Goal: Transaction & Acquisition: Purchase product/service

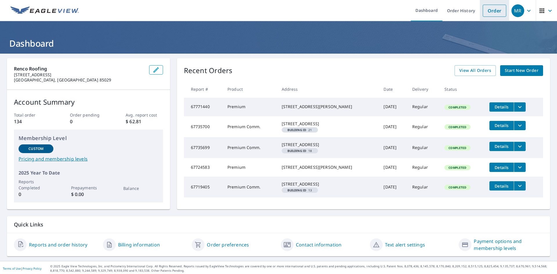
click at [489, 7] on link "Order" at bounding box center [493, 11] width 23 height 12
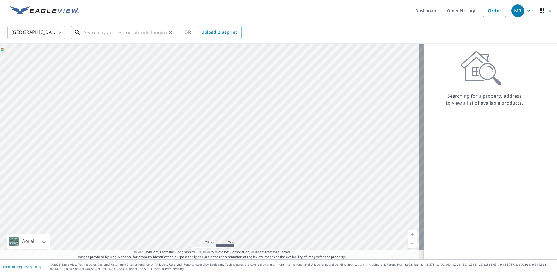
click at [99, 34] on input "text" at bounding box center [125, 32] width 83 height 16
paste input "[STREET_ADDRESS]"
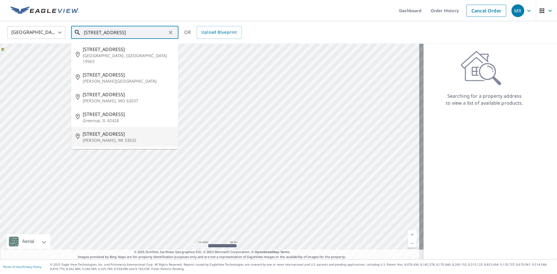
type input "[STREET_ADDRESS]"
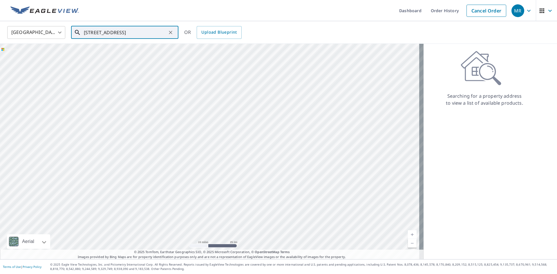
click at [170, 30] on icon "Clear" at bounding box center [171, 33] width 6 height 6
paste input "[STREET_ADDRESS]"
type input "[STREET_ADDRESS]"
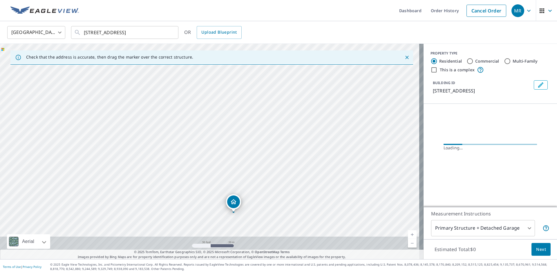
drag, startPoint x: 288, startPoint y: 183, endPoint x: 287, endPoint y: 99, distance: 84.4
click at [287, 99] on div "[STREET_ADDRESS]" at bounding box center [211, 151] width 423 height 215
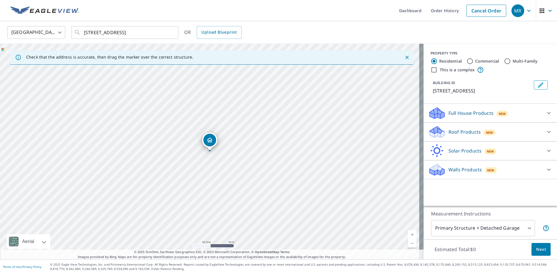
click at [216, 149] on div "[STREET_ADDRESS]" at bounding box center [209, 141] width 15 height 18
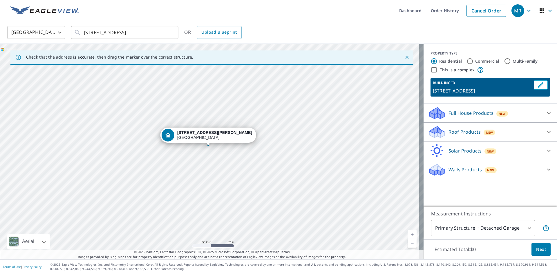
drag, startPoint x: 243, startPoint y: 141, endPoint x: 241, endPoint y: 135, distance: 5.4
click at [207, 144] on div "[STREET_ADDRESS]" at bounding box center [211, 151] width 423 height 215
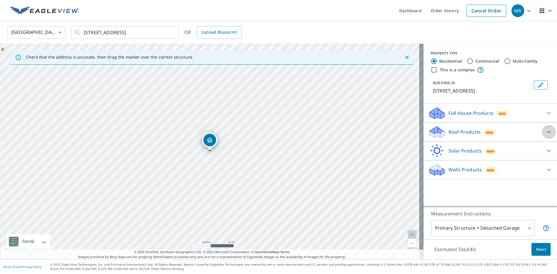
click at [546, 132] on icon at bounding box center [548, 131] width 7 height 7
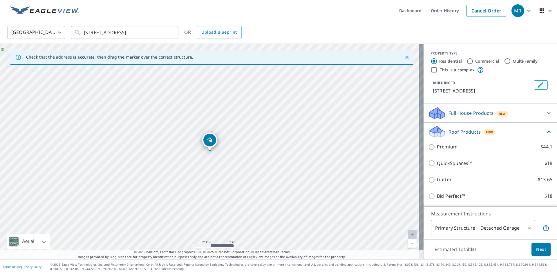
click at [461, 155] on div "Premium $44.1" at bounding box center [490, 147] width 124 height 17
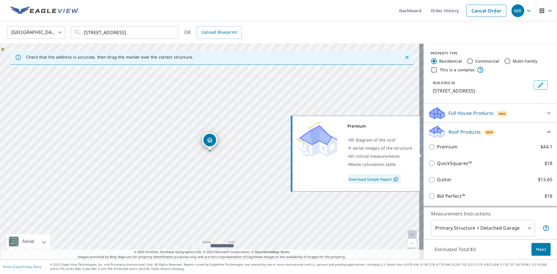
click at [421, 154] on span at bounding box center [420, 156] width 3 height 4
click at [428, 150] on input "Premium $44.1" at bounding box center [432, 146] width 9 height 7
checkbox input "true"
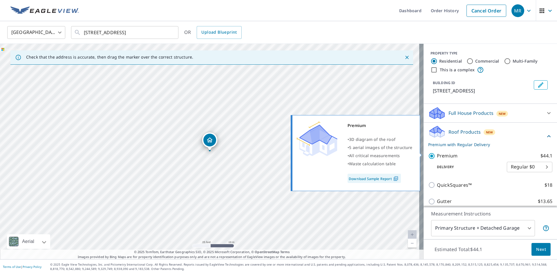
scroll to position [66, 0]
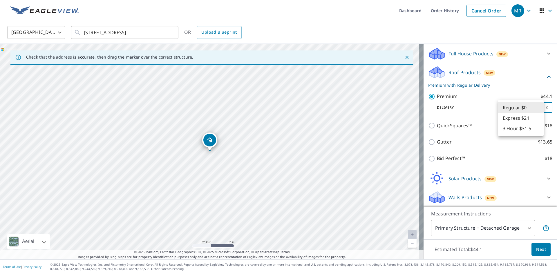
drag, startPoint x: 516, startPoint y: 104, endPoint x: 514, endPoint y: 101, distance: 3.5
click at [515, 105] on body "MR MR Dashboard Order History Cancel Order MR [GEOGRAPHIC_DATA] US ​ [STREET_AD…" at bounding box center [278, 137] width 557 height 274
drag, startPoint x: 511, startPoint y: 124, endPoint x: 516, endPoint y: 122, distance: 4.9
click at [512, 123] on ul "Regular $0 Express $21 3 Hour $31.5" at bounding box center [521, 118] width 46 height 36
click at [516, 125] on li "3 Hour $31.5" at bounding box center [521, 128] width 46 height 10
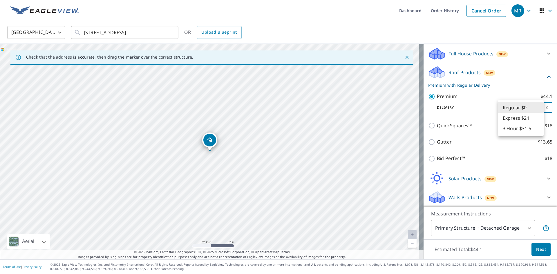
type input "7"
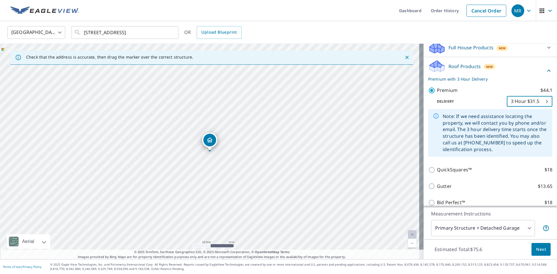
scroll to position [117, 0]
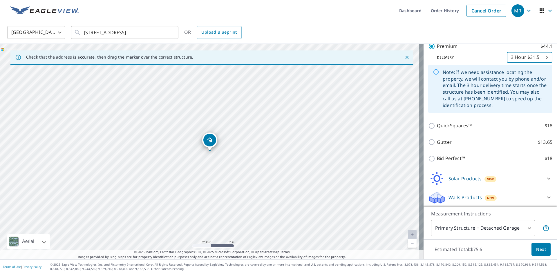
click at [536, 249] on span "Next" at bounding box center [541, 249] width 10 height 7
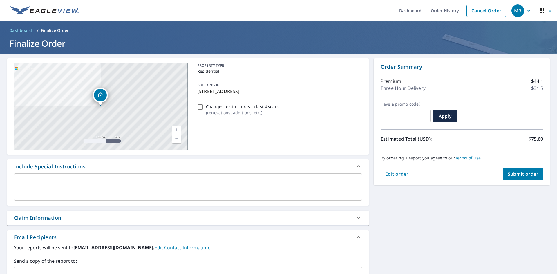
click at [111, 192] on textarea at bounding box center [188, 187] width 340 height 17
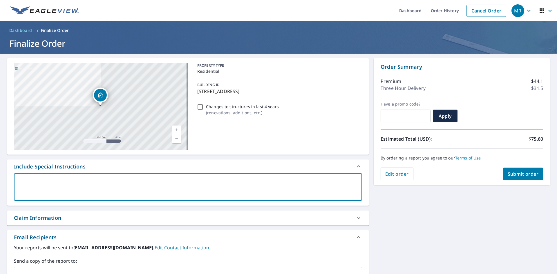
paste textarea "[PERSON_NAME][EMAIL_ADDRESS][DOMAIN_NAME]"
type textarea "[PERSON_NAME][EMAIL_ADDRESS][DOMAIN_NAME]"
type textarea "x"
type textarea "[PERSON_NAME][EMAIL_ADDRESS][DOMAIN_NAME]\"
type textarea "x"
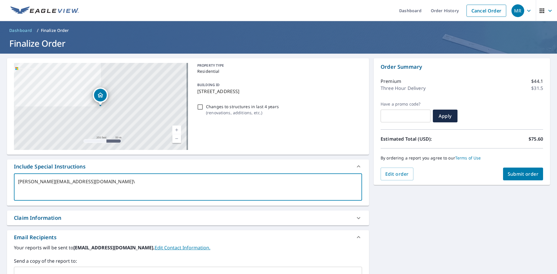
type textarea "[PERSON_NAME][EMAIL_ADDRESS][DOMAIN_NAME]\ \"
type textarea "x"
type textarea "[PERSON_NAME][EMAIL_ADDRESS][DOMAIN_NAME]\"
type textarea "x"
type textarea "[PERSON_NAME][EMAIL_ADDRESS][DOMAIN_NAME]\"
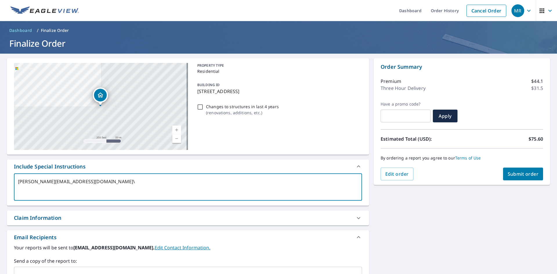
type textarea "x"
type textarea "[PERSON_NAME][EMAIL_ADDRESS][DOMAIN_NAME]"
type textarea "x"
type textarea "[PERSON_NAME][EMAIL_ADDRESS][DOMAIN_NAME]"
type textarea "x"
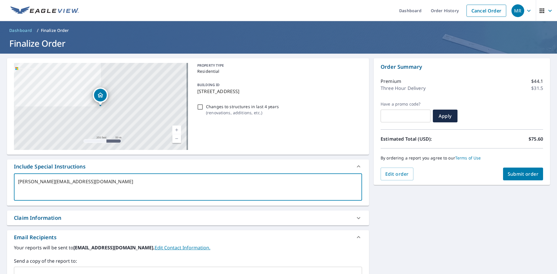
type textarea "[PERSON_NAME]"
type textarea "x"
type textarea "[PERSON_NAME]."
type textarea "x"
type textarea "[PERSON_NAME]"
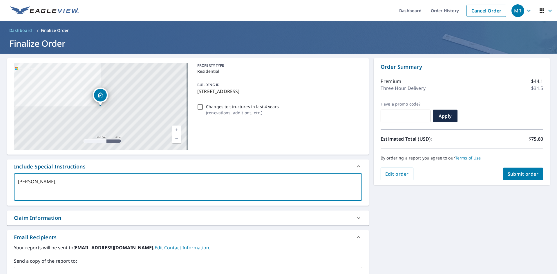
type textarea "x"
type textarea "[PERSON_NAME]"
type textarea "x"
type textarea "[PERSON_NAME]"
type textarea "x"
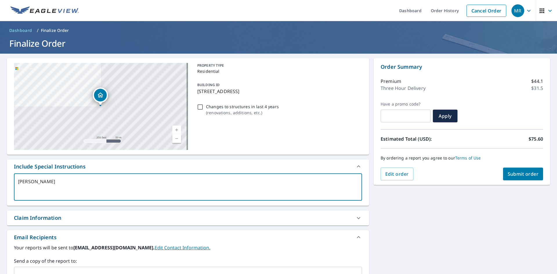
type textarea "[PERSON_NAME]"
type textarea "x"
type textarea "[PERSON_NAME]"
type textarea "x"
type textarea "[PERSON_NAME]"
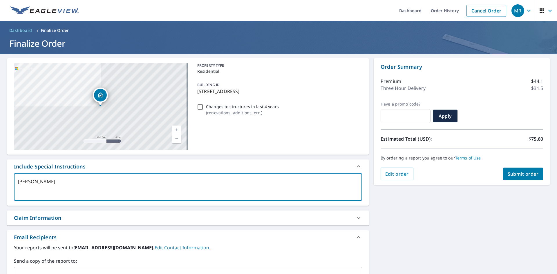
type textarea "x"
type textarea "[PERSON_NAME]"
type textarea "x"
type textarea "[PERSON_NAME]"
type textarea "x"
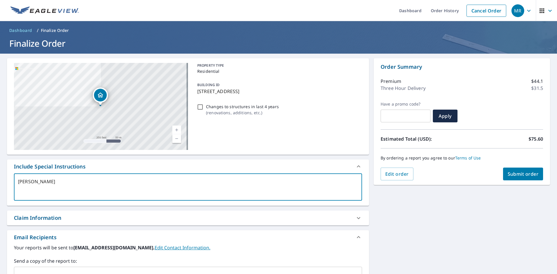
type textarea "[PERSON_NAME]"
type textarea "x"
type textarea "[PERSON_NAME]"
type textarea "x"
type textarea "[PERSON_NAME]"
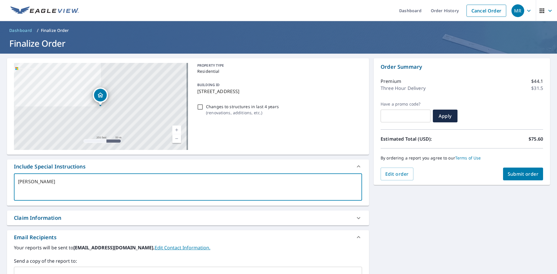
type textarea "x"
type textarea "[PERSON_NAME]"
type textarea "x"
type textarea "[PERSON_NAME]@"
type textarea "x"
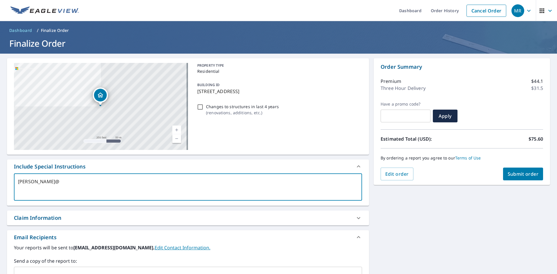
type textarea "JeffN"
type textarea "x"
type textarea "[PERSON_NAME]"
type textarea "x"
type textarea "Jef"
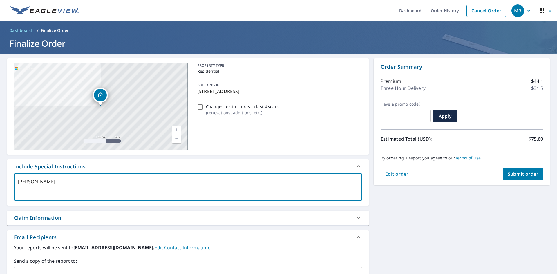
type textarea "x"
type textarea "Je"
type textarea "x"
type textarea "J"
type textarea "x"
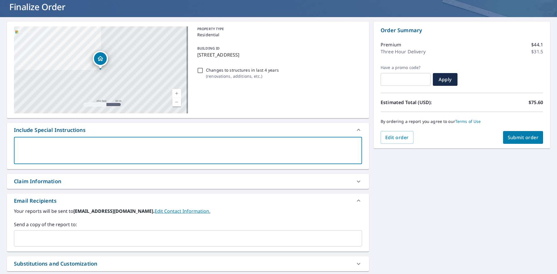
scroll to position [98, 0]
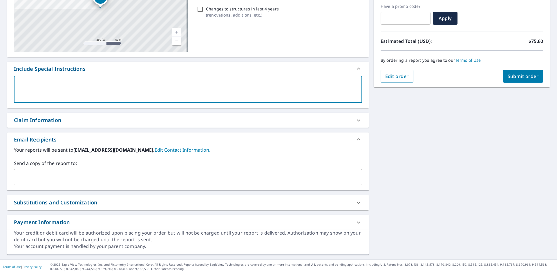
click at [144, 176] on input "text" at bounding box center [184, 177] width 334 height 11
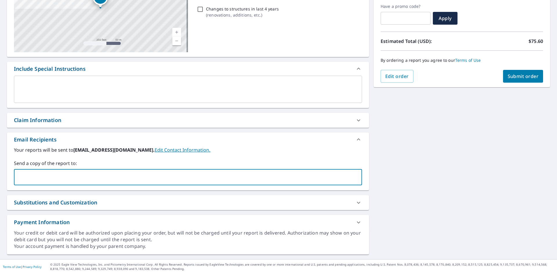
paste input "[PERSON_NAME][EMAIL_ADDRESS][DOMAIN_NAME]"
type input "[PERSON_NAME][EMAIL_ADDRESS][DOMAIN_NAME]"
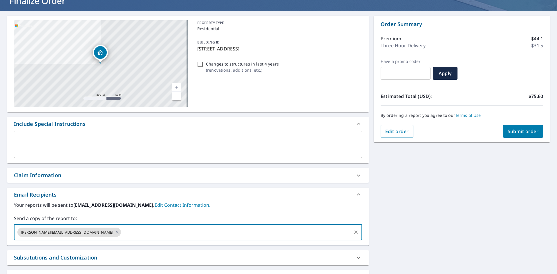
scroll to position [0, 0]
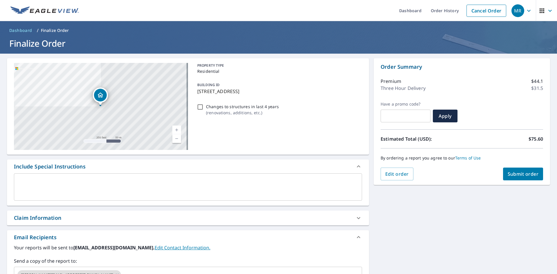
drag, startPoint x: 277, startPoint y: 89, endPoint x: 192, endPoint y: 89, distance: 84.4
click at [192, 89] on div "[STREET_ADDRESS] Aerial Road A standard road map Aerial A detailed look from ab…" at bounding box center [188, 106] width 362 height 97
click at [287, 98] on div "PROPERTY TYPE Residential BUILDING ID [STREET_ADDRESS] Changes to structures in…" at bounding box center [278, 106] width 167 height 87
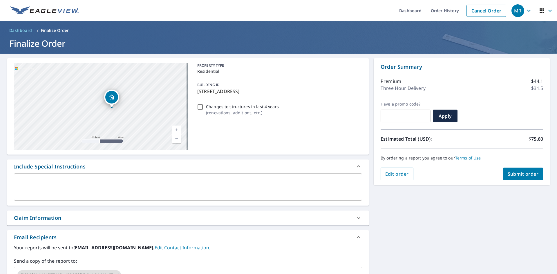
drag, startPoint x: 115, startPoint y: 83, endPoint x: 132, endPoint y: 114, distance: 35.3
click at [132, 114] on div "[STREET_ADDRESS]" at bounding box center [101, 106] width 174 height 87
drag, startPoint x: 112, startPoint y: 113, endPoint x: 83, endPoint y: 100, distance: 31.6
click at [83, 100] on div "[STREET_ADDRESS]" at bounding box center [101, 106] width 174 height 87
drag, startPoint x: 127, startPoint y: 86, endPoint x: 49, endPoint y: 124, distance: 87.0
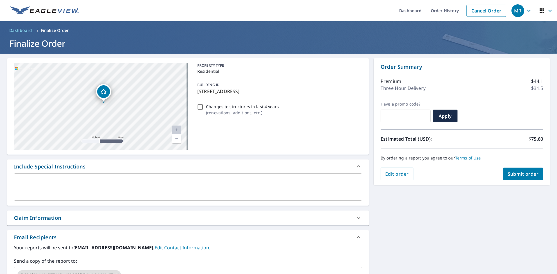
click at [28, 123] on div "[STREET_ADDRESS]" at bounding box center [101, 106] width 174 height 87
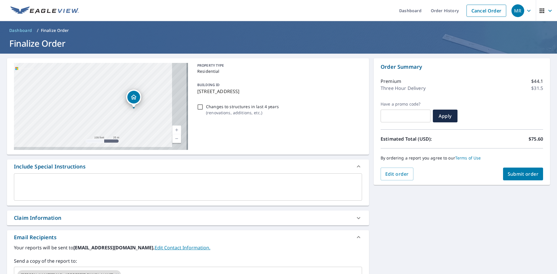
drag, startPoint x: 110, startPoint y: 99, endPoint x: 57, endPoint y: 78, distance: 56.6
click at [57, 78] on div "[STREET_ADDRESS]" at bounding box center [101, 106] width 174 height 87
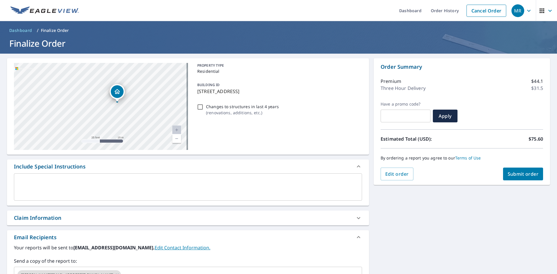
drag, startPoint x: 123, startPoint y: 99, endPoint x: 132, endPoint y: 103, distance: 10.6
click at [133, 103] on div "[STREET_ADDRESS]" at bounding box center [101, 106] width 174 height 87
drag, startPoint x: 125, startPoint y: 81, endPoint x: 132, endPoint y: 97, distance: 17.1
click at [132, 97] on div "[STREET_ADDRESS]" at bounding box center [126, 92] width 15 height 15
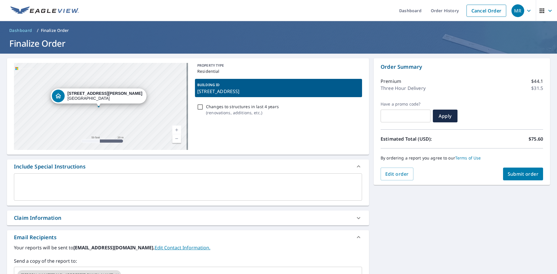
drag, startPoint x: 90, startPoint y: 99, endPoint x: 132, endPoint y: 116, distance: 44.5
click at [132, 116] on div "[STREET_ADDRESS]" at bounding box center [101, 106] width 174 height 87
drag, startPoint x: 77, startPoint y: 88, endPoint x: 85, endPoint y: 123, distance: 35.3
click at [85, 123] on div "[STREET_ADDRESS]" at bounding box center [101, 106] width 174 height 87
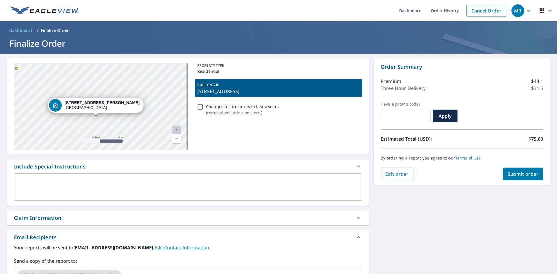
drag, startPoint x: 102, startPoint y: 99, endPoint x: 103, endPoint y: 105, distance: 5.7
click at [103, 105] on strong "[STREET_ADDRESS][PERSON_NAME]" at bounding box center [102, 102] width 75 height 5
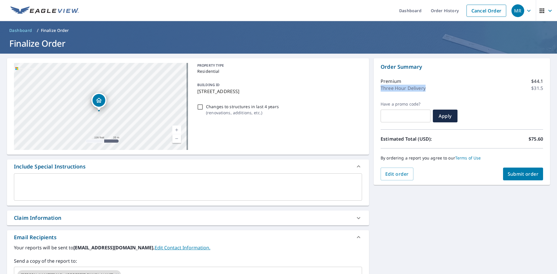
drag, startPoint x: 422, startPoint y: 88, endPoint x: 386, endPoint y: 105, distance: 40.5
click at [373, 99] on div "Order Summary Premium $44.1 Three Hour Delivery $31.5 Have a promo code? ​ Appl…" at bounding box center [461, 121] width 176 height 127
click at [516, 168] on button "Submit order" at bounding box center [523, 174] width 40 height 13
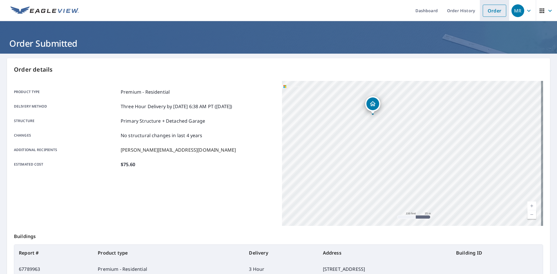
click at [490, 8] on link "Order" at bounding box center [493, 11] width 23 height 12
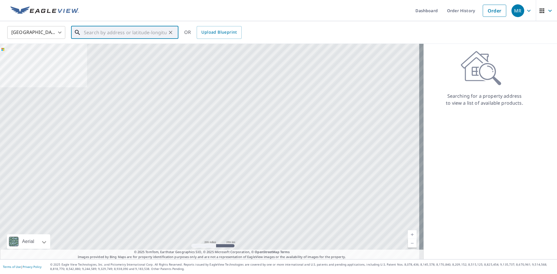
click at [134, 32] on input "text" at bounding box center [125, 32] width 83 height 16
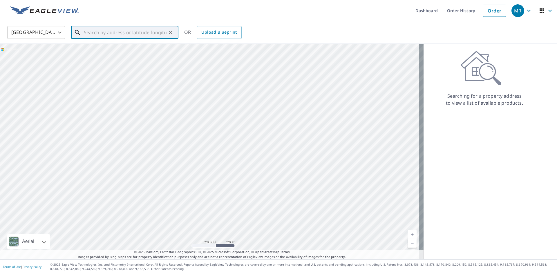
paste input "[STREET_ADDRESS]"
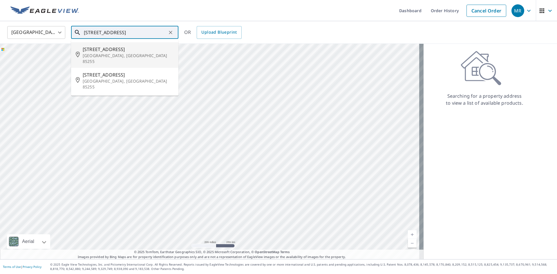
click at [142, 53] on p "[GEOGRAPHIC_DATA], [GEOGRAPHIC_DATA] 85255" at bounding box center [128, 59] width 91 height 12
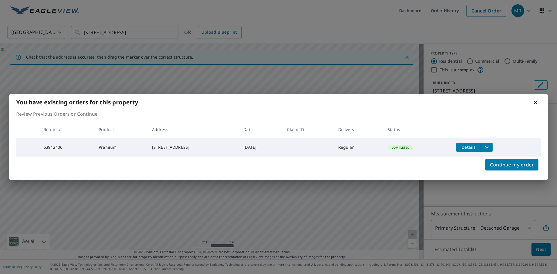
drag, startPoint x: 268, startPoint y: 143, endPoint x: 319, endPoint y: 130, distance: 53.6
click at [279, 130] on body "MR MR Dashboard Order History Cancel Order MR [GEOGRAPHIC_DATA] US ​ [STREET_AD…" at bounding box center [278, 137] width 557 height 274
click at [535, 101] on icon at bounding box center [535, 102] width 4 height 4
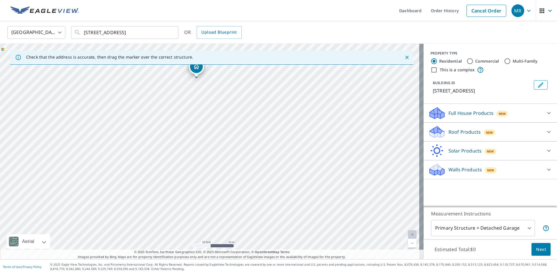
click at [256, 75] on div "[STREET_ADDRESS]" at bounding box center [211, 151] width 423 height 215
click at [121, 30] on input "[STREET_ADDRESS]" at bounding box center [125, 32] width 83 height 16
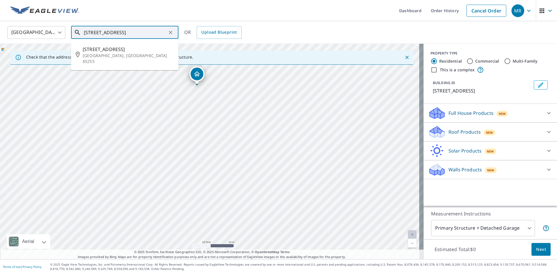
drag, startPoint x: 110, startPoint y: 33, endPoint x: 137, endPoint y: 32, distance: 27.5
click at [110, 32] on input "[STREET_ADDRESS]" at bounding box center [125, 32] width 83 height 16
click at [140, 33] on input "[STREET_ADDRESS]" at bounding box center [125, 32] width 83 height 16
type input "[STREET_ADDRESS]"
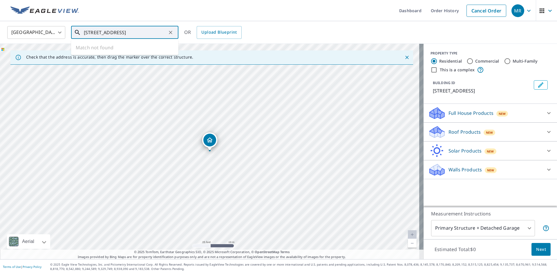
click at [171, 37] on div "[STREET_ADDRESS] ​" at bounding box center [124, 32] width 107 height 13
click at [172, 31] on icon "Clear" at bounding box center [170, 32] width 3 height 3
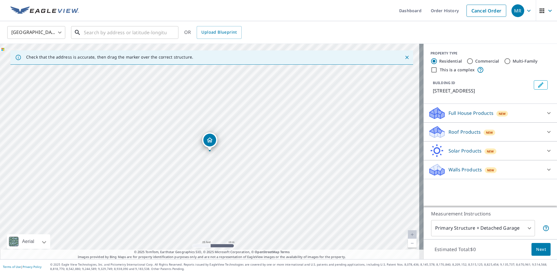
drag, startPoint x: 157, startPoint y: 29, endPoint x: 156, endPoint y: 32, distance: 3.5
click at [156, 32] on input "text" at bounding box center [125, 32] width 83 height 16
paste input "[STREET_ADDRESS]"
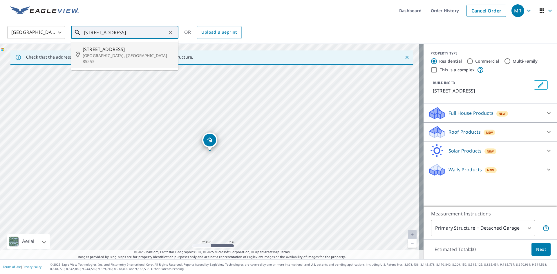
drag, startPoint x: 143, startPoint y: 48, endPoint x: 142, endPoint y: 45, distance: 2.9
click at [142, 45] on li "[STREET_ADDRESS]" at bounding box center [124, 55] width 107 height 26
type input "[STREET_ADDRESS]"
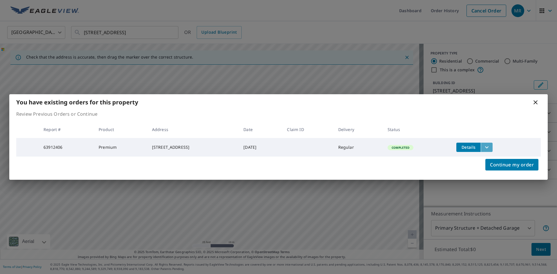
click at [490, 146] on icon "filesDropdownBtn-63912406" at bounding box center [486, 147] width 7 height 7
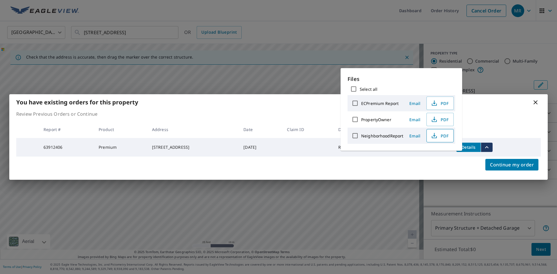
click at [433, 135] on icon "button" at bounding box center [434, 135] width 3 height 4
drag, startPoint x: 541, startPoint y: 86, endPoint x: 548, endPoint y: 95, distance: 11.1
click at [548, 93] on div "You have existing orders for this property Review Previous Orders or Continue R…" at bounding box center [278, 137] width 557 height 274
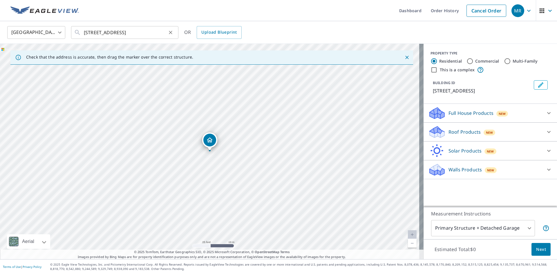
drag, startPoint x: 171, startPoint y: 34, endPoint x: 167, endPoint y: 34, distance: 3.5
click at [171, 34] on icon "Clear" at bounding box center [171, 33] width 6 height 6
click at [131, 32] on input "text" at bounding box center [125, 32] width 83 height 16
paste input "[STREET_ADDRESS]"
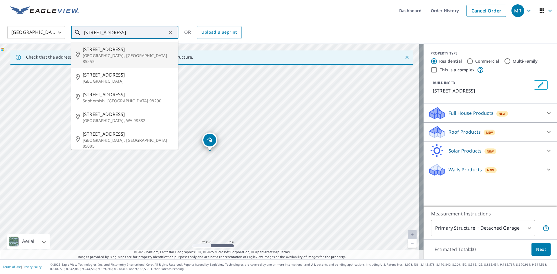
click at [104, 56] on p "[GEOGRAPHIC_DATA], [GEOGRAPHIC_DATA] 85255" at bounding box center [128, 59] width 91 height 12
type input "[STREET_ADDRESS]"
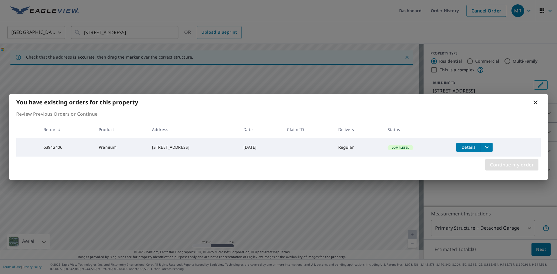
click at [505, 165] on span "Continue my order" at bounding box center [512, 165] width 44 height 8
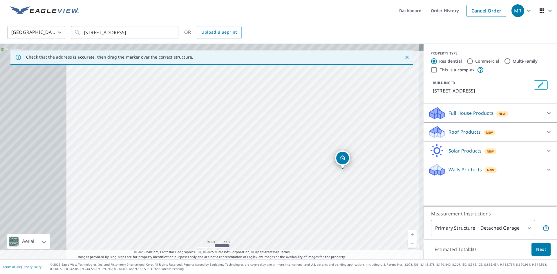
drag, startPoint x: 213, startPoint y: 159, endPoint x: 292, endPoint y: 162, distance: 78.9
click at [288, 164] on div "[STREET_ADDRESS]" at bounding box center [211, 151] width 423 height 215
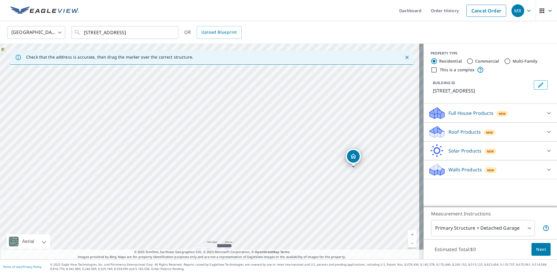
drag, startPoint x: 385, startPoint y: 99, endPoint x: 404, endPoint y: 126, distance: 32.8
click at [404, 126] on div "[STREET_ADDRESS]" at bounding box center [211, 151] width 423 height 215
drag, startPoint x: 346, startPoint y: 129, endPoint x: 363, endPoint y: 115, distance: 22.2
click at [363, 115] on div "[STREET_ADDRESS]" at bounding box center [211, 151] width 423 height 215
drag, startPoint x: 264, startPoint y: 118, endPoint x: 252, endPoint y: 151, distance: 34.8
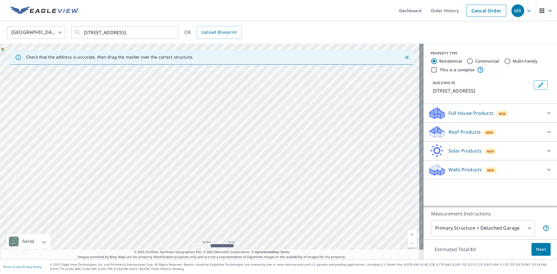
click at [252, 151] on div "[STREET_ADDRESS]" at bounding box center [211, 151] width 423 height 215
drag, startPoint x: 249, startPoint y: 152, endPoint x: 336, endPoint y: 115, distance: 94.7
click at [297, 107] on div "[STREET_ADDRESS]" at bounding box center [211, 151] width 423 height 215
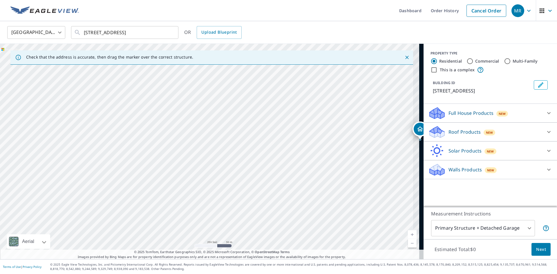
drag, startPoint x: 229, startPoint y: 160, endPoint x: 234, endPoint y: 160, distance: 4.4
click at [229, 160] on div "[STREET_ADDRESS]" at bounding box center [211, 151] width 423 height 215
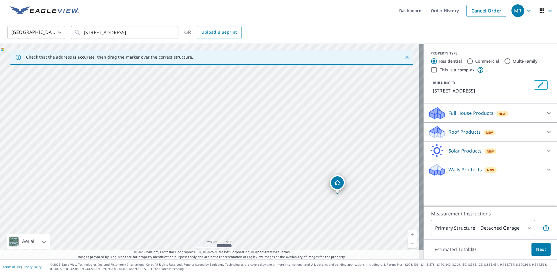
click at [288, 129] on div "[STREET_ADDRESS]" at bounding box center [211, 151] width 423 height 215
drag, startPoint x: 81, startPoint y: 104, endPoint x: 175, endPoint y: 85, distance: 96.1
click at [175, 85] on div "[STREET_ADDRESS]" at bounding box center [211, 151] width 423 height 215
drag, startPoint x: 241, startPoint y: 165, endPoint x: 181, endPoint y: 131, distance: 68.6
click at [181, 131] on div "[STREET_ADDRESS]" at bounding box center [211, 151] width 423 height 215
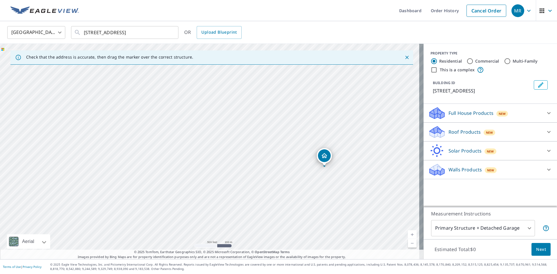
drag, startPoint x: 316, startPoint y: 147, endPoint x: 270, endPoint y: 163, distance: 48.1
click at [270, 163] on div "[STREET_ADDRESS]" at bounding box center [211, 151] width 423 height 215
drag, startPoint x: 282, startPoint y: 134, endPoint x: 269, endPoint y: 148, distance: 19.3
click at [269, 148] on div "[STREET_ADDRESS]" at bounding box center [211, 151] width 423 height 215
drag, startPoint x: 348, startPoint y: 138, endPoint x: 322, endPoint y: 145, distance: 27.6
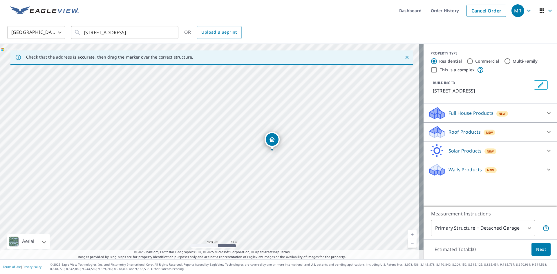
click at [322, 145] on div "[STREET_ADDRESS]" at bounding box center [211, 151] width 423 height 215
drag, startPoint x: 266, startPoint y: 155, endPoint x: 296, endPoint y: 143, distance: 31.9
click at [296, 143] on div "[STREET_ADDRESS]" at bounding box center [211, 151] width 423 height 215
drag, startPoint x: 294, startPoint y: 155, endPoint x: 295, endPoint y: 142, distance: 13.1
click at [295, 142] on div "[STREET_ADDRESS]" at bounding box center [211, 151] width 423 height 215
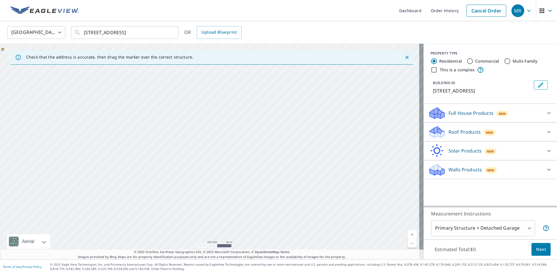
drag, startPoint x: 317, startPoint y: 157, endPoint x: 315, endPoint y: 163, distance: 6.5
click at [315, 163] on div "[STREET_ADDRESS]" at bounding box center [211, 151] width 423 height 215
drag, startPoint x: 256, startPoint y: 139, endPoint x: 298, endPoint y: 112, distance: 49.9
click at [298, 112] on div "[STREET_ADDRESS]" at bounding box center [211, 151] width 423 height 215
click at [204, 151] on div "[STREET_ADDRESS]" at bounding box center [211, 151] width 423 height 215
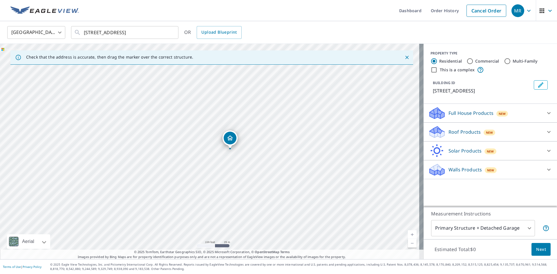
drag, startPoint x: 191, startPoint y: 147, endPoint x: 208, endPoint y: 146, distance: 16.5
click at [208, 146] on div "[STREET_ADDRESS]" at bounding box center [211, 151] width 423 height 215
drag, startPoint x: 326, startPoint y: 138, endPoint x: 296, endPoint y: 145, distance: 30.4
click at [297, 145] on div "[STREET_ADDRESS]" at bounding box center [211, 151] width 423 height 215
drag, startPoint x: 252, startPoint y: 144, endPoint x: 297, endPoint y: 146, distance: 44.7
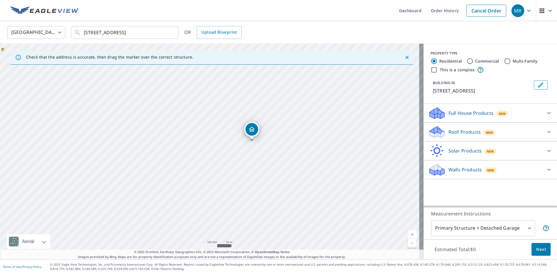
drag, startPoint x: 273, startPoint y: 136, endPoint x: 288, endPoint y: 136, distance: 15.4
click at [288, 136] on div "[STREET_ADDRESS]" at bounding box center [211, 151] width 423 height 215
drag, startPoint x: 251, startPoint y: 138, endPoint x: 201, endPoint y: 139, distance: 50.2
drag, startPoint x: 191, startPoint y: 148, endPoint x: 204, endPoint y: 151, distance: 13.4
click at [545, 117] on icon at bounding box center [548, 113] width 7 height 7
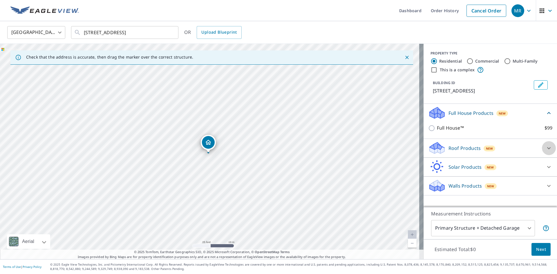
click at [547, 149] on icon at bounding box center [548, 148] width 3 height 2
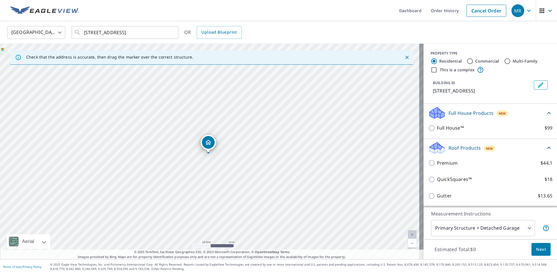
scroll to position [29, 0]
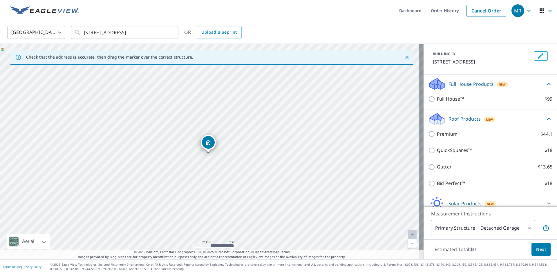
click at [469, 138] on label "Premium $44.1" at bounding box center [494, 133] width 115 height 7
click at [437, 137] on input "Premium $44.1" at bounding box center [432, 133] width 9 height 7
checkbox input "true"
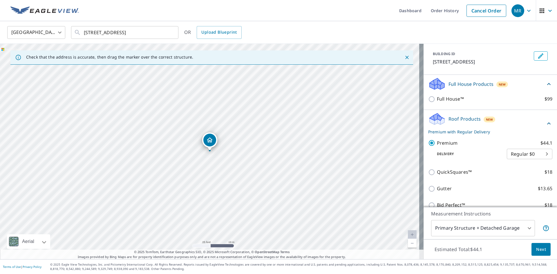
click at [535, 159] on body "MR MR Dashboard Order History Cancel Order MR [GEOGRAPHIC_DATA] US ​ [STREET_AD…" at bounding box center [278, 137] width 557 height 274
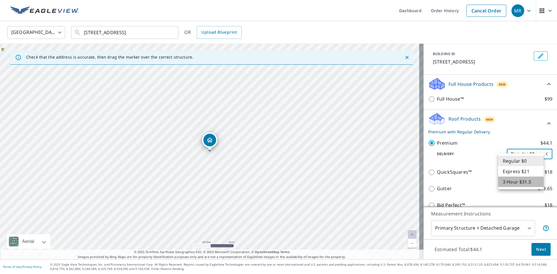
drag, startPoint x: 525, startPoint y: 182, endPoint x: 522, endPoint y: 182, distance: 3.0
click at [525, 182] on li "3 Hour $31.5" at bounding box center [521, 182] width 46 height 10
type input "7"
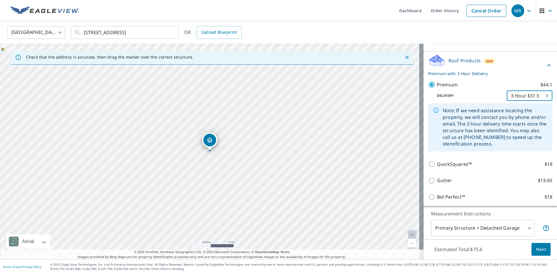
scroll to position [133, 0]
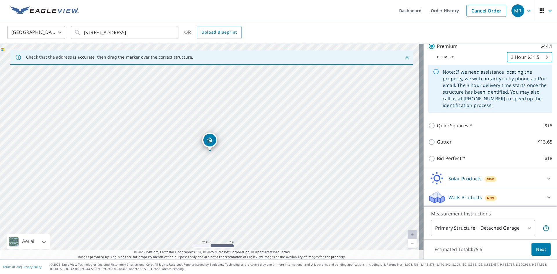
click at [536, 250] on span "Next" at bounding box center [541, 249] width 10 height 7
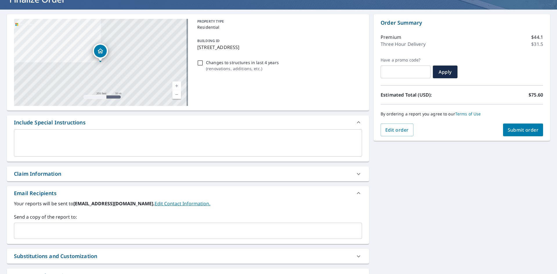
scroll to position [98, 0]
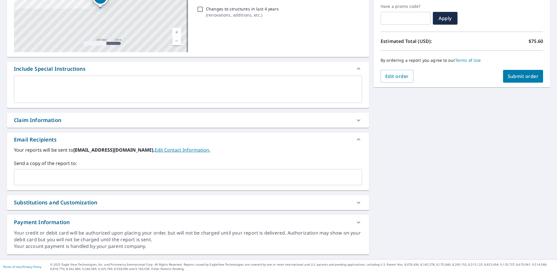
click at [87, 182] on input "text" at bounding box center [184, 177] width 334 height 11
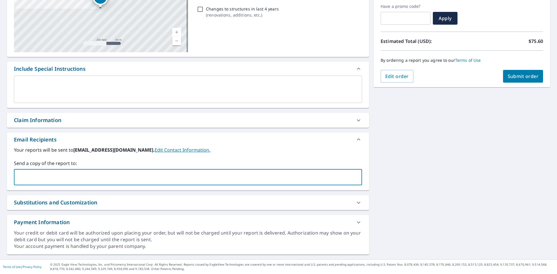
paste input "[PERSON_NAME][EMAIL_ADDRESS][DOMAIN_NAME]"
type input "[PERSON_NAME][EMAIL_ADDRESS][DOMAIN_NAME]"
click at [516, 74] on span "Submit order" at bounding box center [522, 76] width 31 height 6
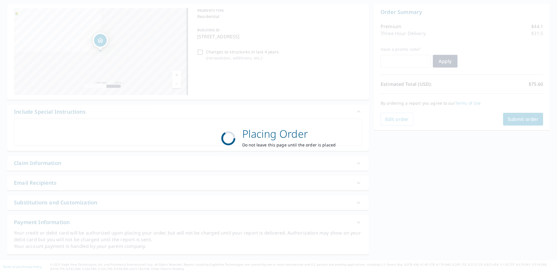
scroll to position [55, 0]
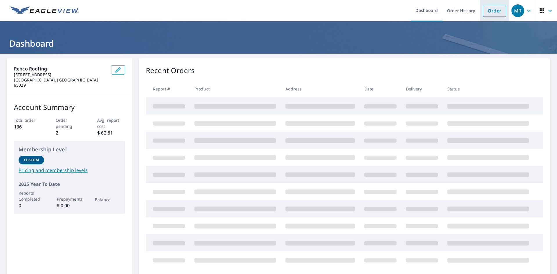
click at [488, 9] on link "Order" at bounding box center [493, 11] width 23 height 12
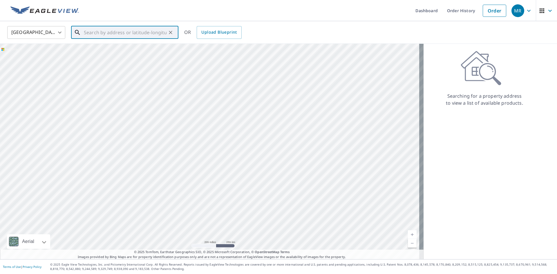
click at [106, 29] on input "text" at bounding box center [125, 32] width 83 height 16
click at [137, 52] on span "8545 E Double Eagle Dr" at bounding box center [128, 49] width 91 height 7
type input "8545 E Double Eagle Dr Carefree, AZ 85377"
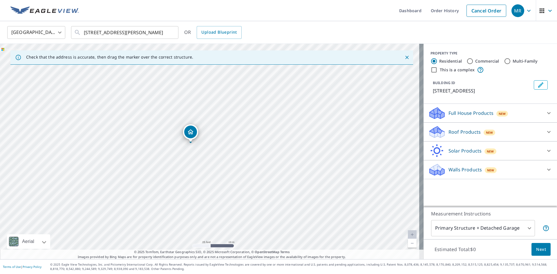
drag, startPoint x: 208, startPoint y: 166, endPoint x: 212, endPoint y: 166, distance: 3.3
click at [212, 166] on div "8545 E Double Eagle Dr Carefree, AZ 85377" at bounding box center [211, 151] width 423 height 215
click at [159, 35] on input "8545 E Double Eagle Dr Carefree, AZ 85377" at bounding box center [125, 32] width 83 height 16
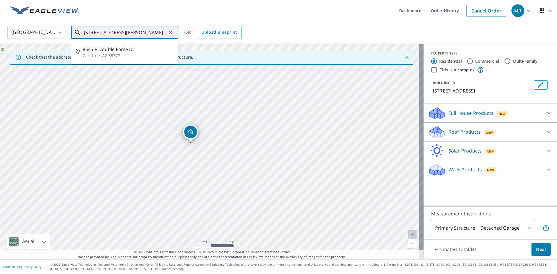
drag, startPoint x: 157, startPoint y: 34, endPoint x: 66, endPoint y: 34, distance: 91.3
click at [66, 34] on div "United States US ​ 8545 E Double Eagle Dr Carefree, AZ 85377 ​ 8545 E Double Ea…" at bounding box center [276, 33] width 547 height 14
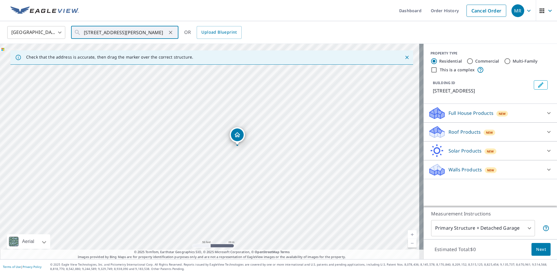
click at [515, 112] on div "Full House Products New" at bounding box center [485, 113] width 114 height 14
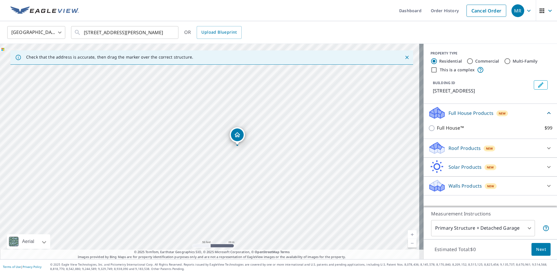
click at [514, 149] on div "Roof Products New" at bounding box center [485, 148] width 114 height 14
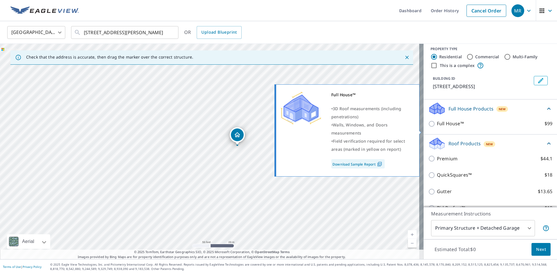
scroll to position [3, 0]
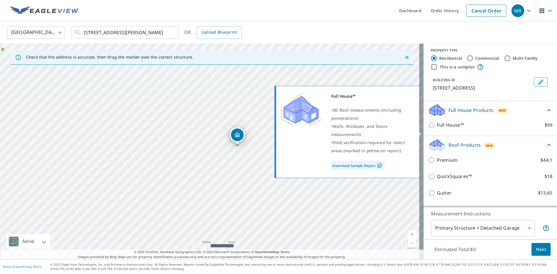
click at [428, 129] on input "Full House™ $99" at bounding box center [432, 125] width 9 height 7
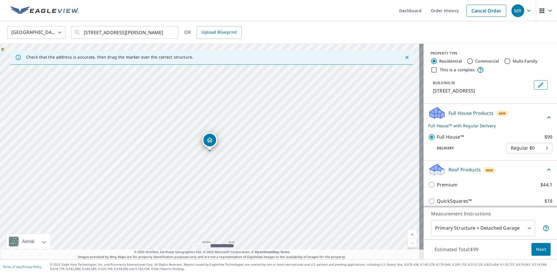
scroll to position [29, 0]
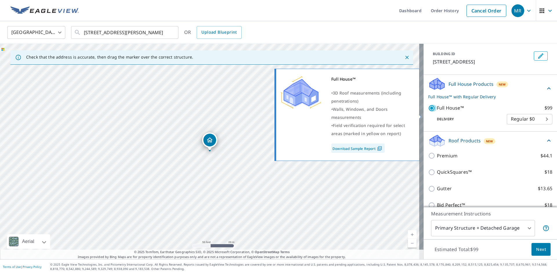
click at [428, 112] on input "Full House™ $99" at bounding box center [432, 108] width 9 height 7
checkbox input "false"
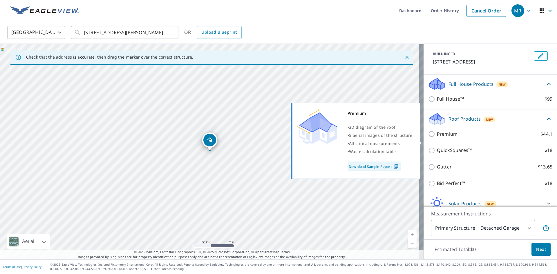
click at [430, 137] on input "Premium $44.1" at bounding box center [432, 133] width 9 height 7
checkbox input "true"
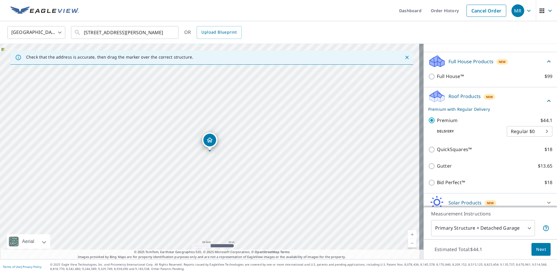
scroll to position [83, 0]
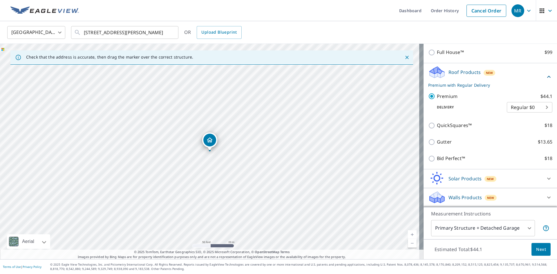
click at [541, 247] on span "Next" at bounding box center [541, 249] width 10 height 7
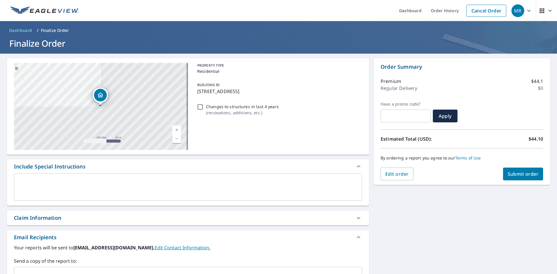
click at [228, 169] on div "Include Special Instructions" at bounding box center [182, 167] width 337 height 8
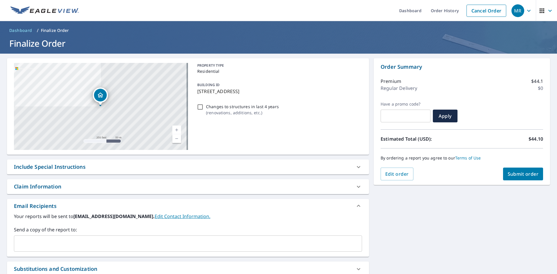
click at [263, 239] on input "text" at bounding box center [184, 243] width 334 height 11
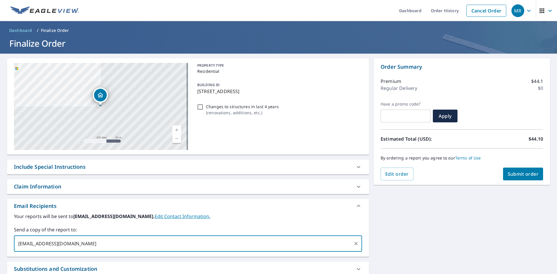
type input "treys@rencoroofing.com"
click at [526, 175] on span "Submit order" at bounding box center [522, 174] width 31 height 6
